Goal: Task Accomplishment & Management: Use online tool/utility

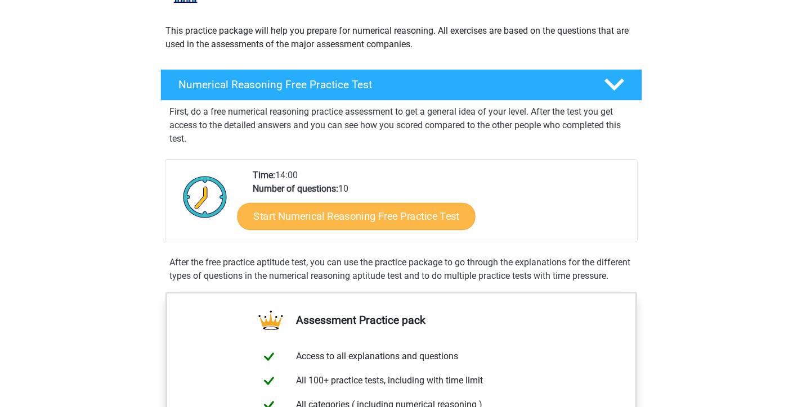
scroll to position [116, 0]
click at [312, 224] on link "Start Numerical Reasoning Free Practice Test" at bounding box center [356, 216] width 238 height 27
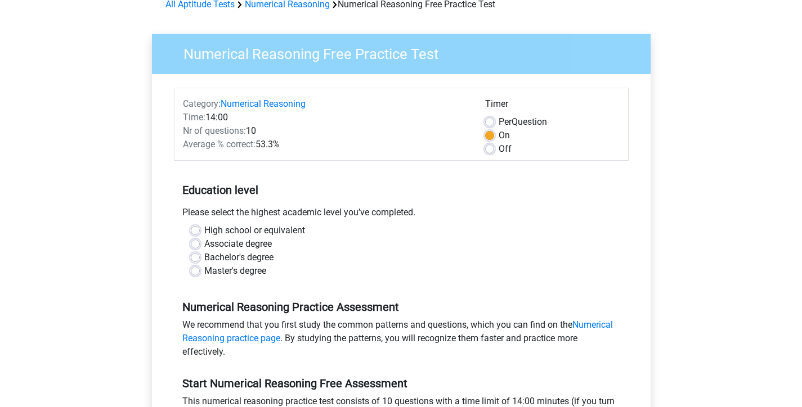
scroll to position [60, 0]
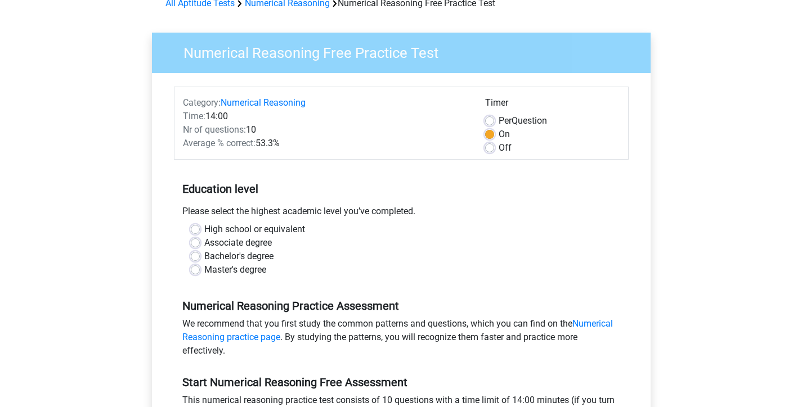
click at [248, 268] on label "Master's degree" at bounding box center [235, 270] width 62 height 14
click at [200, 268] on input "Master's degree" at bounding box center [195, 268] width 9 height 11
radio input "true"
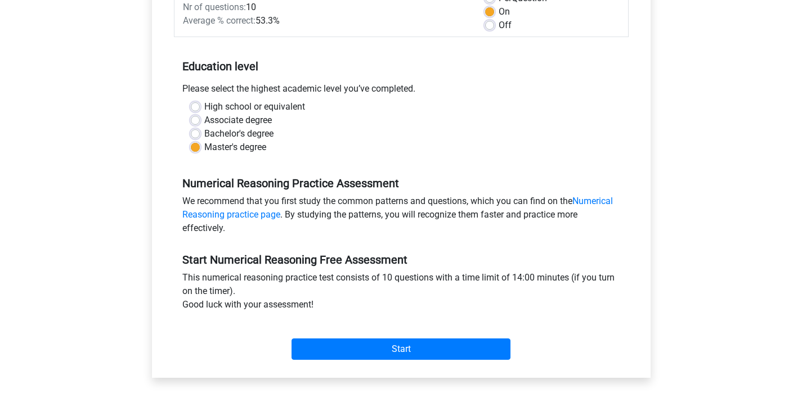
scroll to position [184, 0]
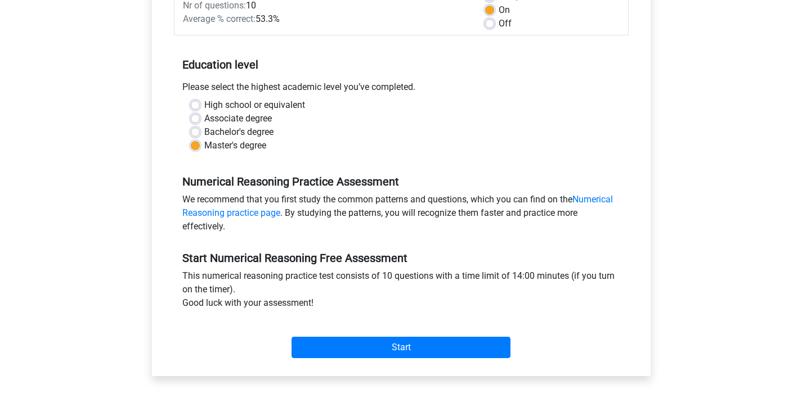
click at [220, 131] on label "Bachelor's degree" at bounding box center [238, 132] width 69 height 14
click at [200, 131] on input "Bachelor's degree" at bounding box center [195, 130] width 9 height 11
radio input "true"
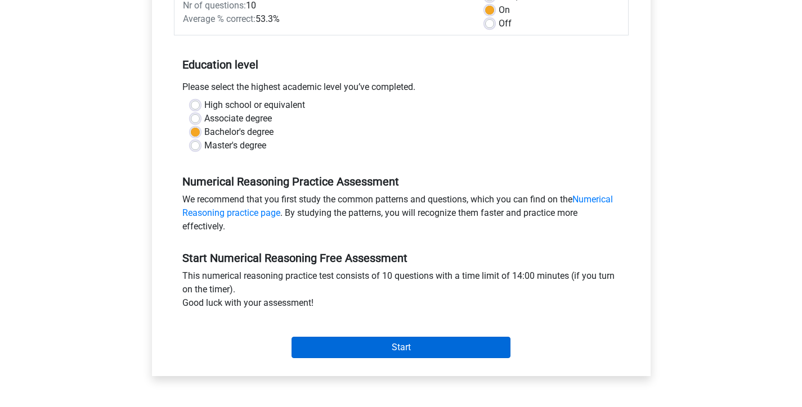
click at [353, 351] on input "Start" at bounding box center [401, 347] width 219 height 21
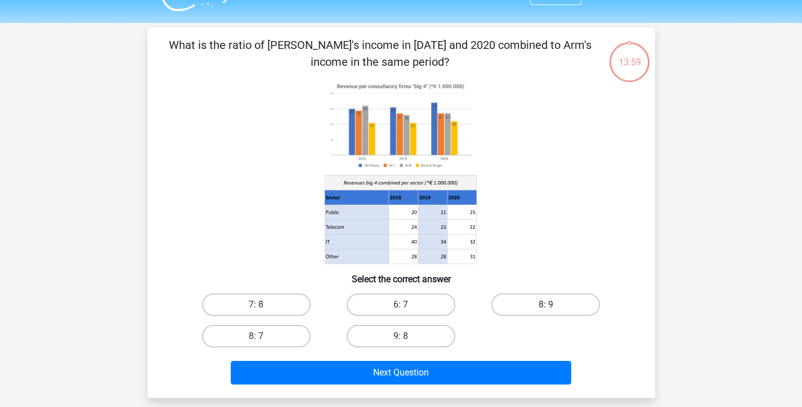
scroll to position [25, 0]
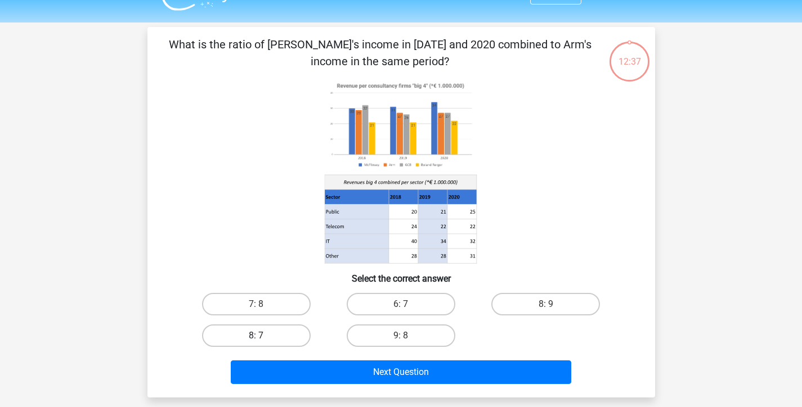
click at [274, 336] on label "8: 7" at bounding box center [256, 336] width 109 height 23
click at [263, 336] on input "8: 7" at bounding box center [259, 339] width 7 height 7
radio input "true"
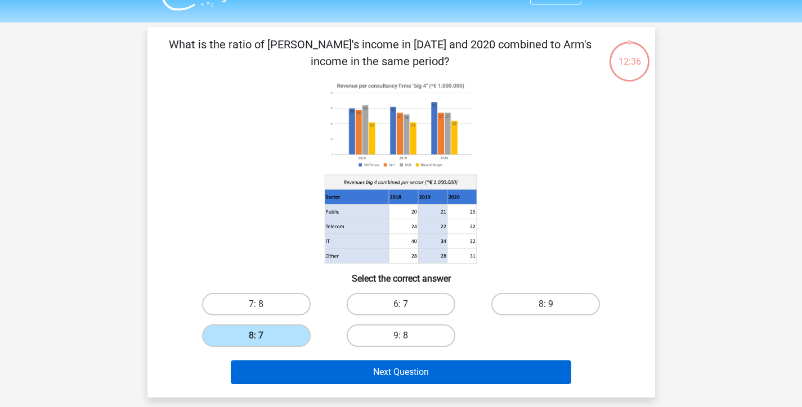
click at [396, 376] on button "Next Question" at bounding box center [401, 373] width 340 height 24
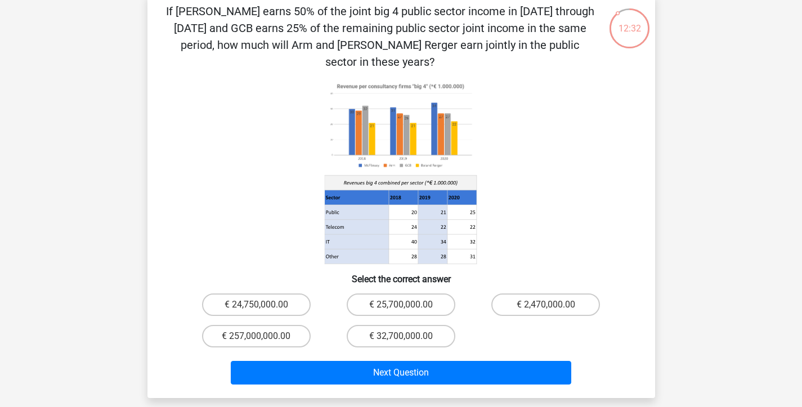
scroll to position [57, 0]
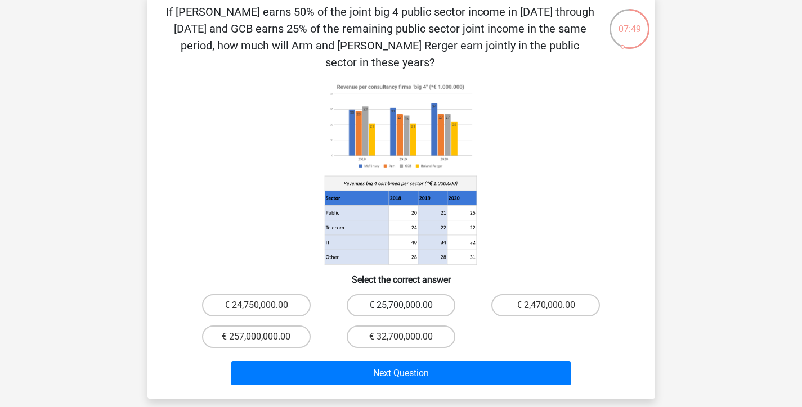
click at [392, 294] on label "€ 25,700,000.00" at bounding box center [401, 305] width 109 height 23
click at [401, 306] on input "€ 25,700,000.00" at bounding box center [404, 309] width 7 height 7
radio input "true"
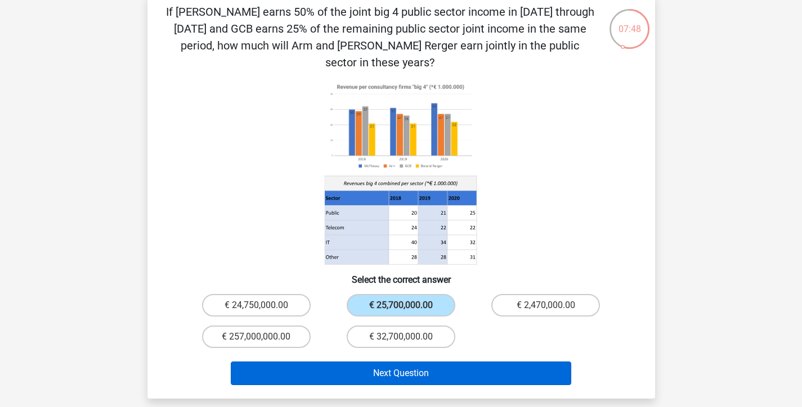
click at [378, 362] on button "Next Question" at bounding box center [401, 374] width 340 height 24
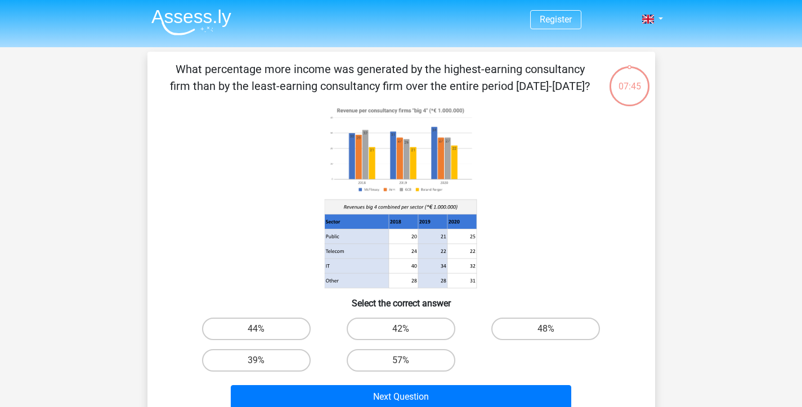
scroll to position [40, 0]
